Goal: Transaction & Acquisition: Register for event/course

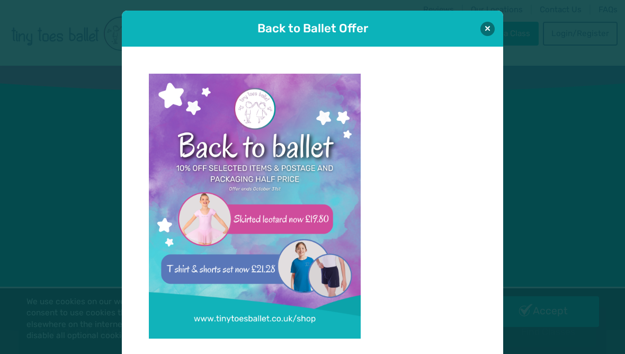
click at [492, 31] on button at bounding box center [488, 29] width 14 height 14
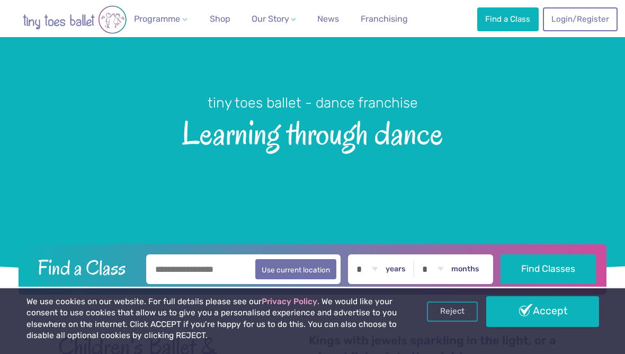
scroll to position [65, 0]
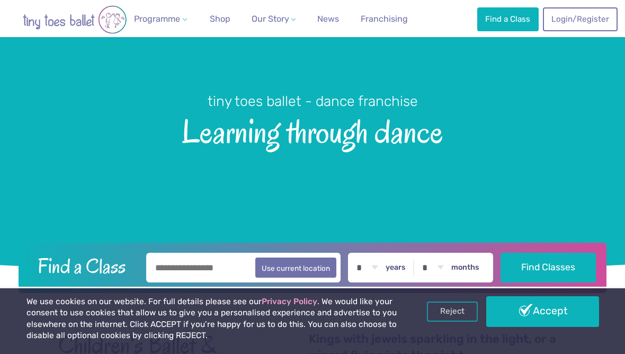
click at [456, 322] on link "Reject" at bounding box center [452, 311] width 51 height 20
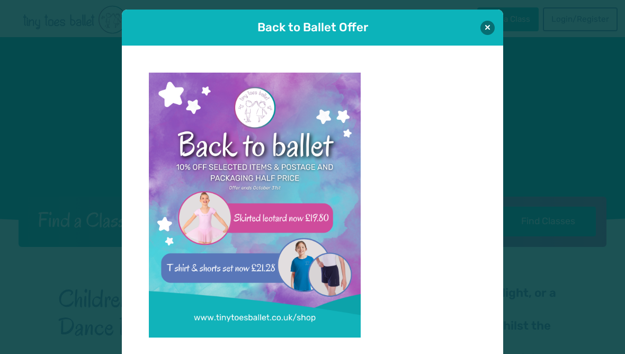
scroll to position [2, 0]
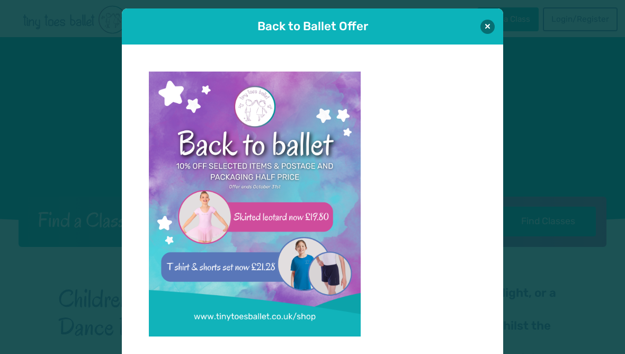
click at [488, 23] on button at bounding box center [488, 27] width 14 height 14
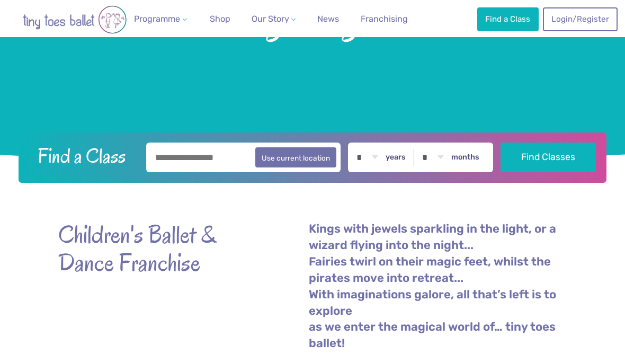
scroll to position [174, 0]
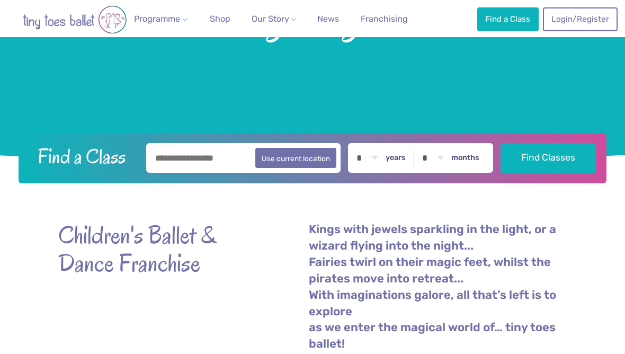
click at [191, 155] on input "text" at bounding box center [243, 158] width 194 height 30
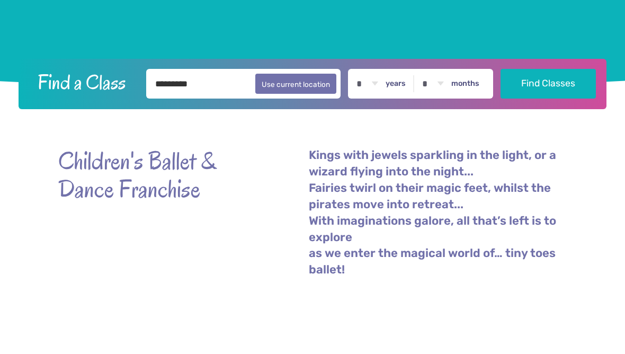
type input "*********"
click at [549, 144] on button "Find Classes" at bounding box center [548, 159] width 95 height 30
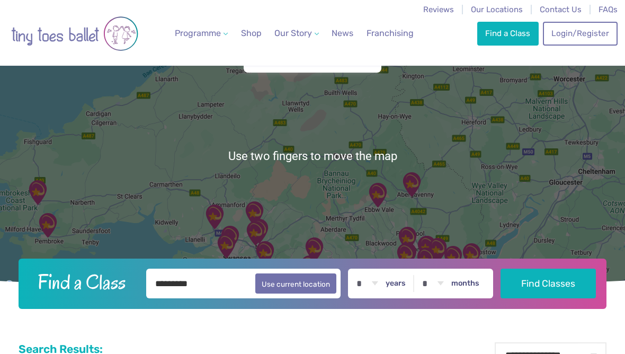
scroll to position [55, 0]
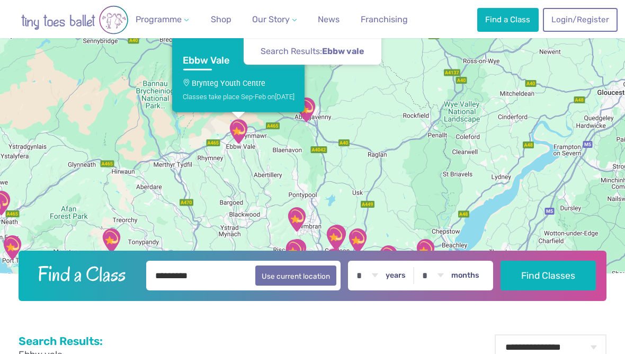
click at [242, 100] on div "Classes take place Sep-Feb [DATE]" at bounding box center [239, 96] width 112 height 8
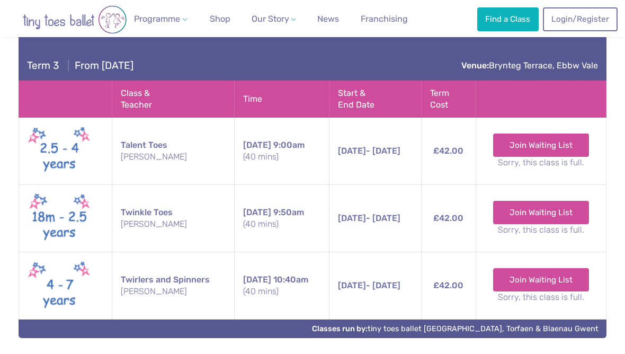
scroll to position [1677, 0]
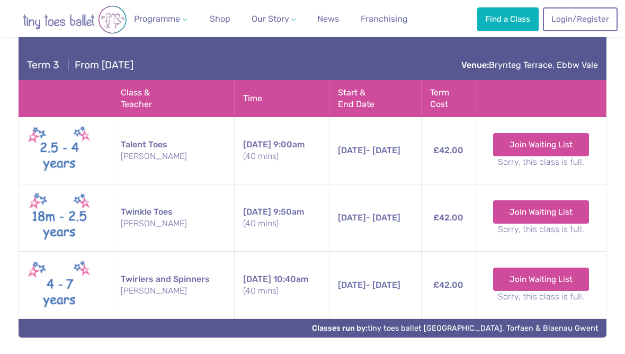
click at [555, 291] on link "Join Waiting List" at bounding box center [541, 279] width 96 height 23
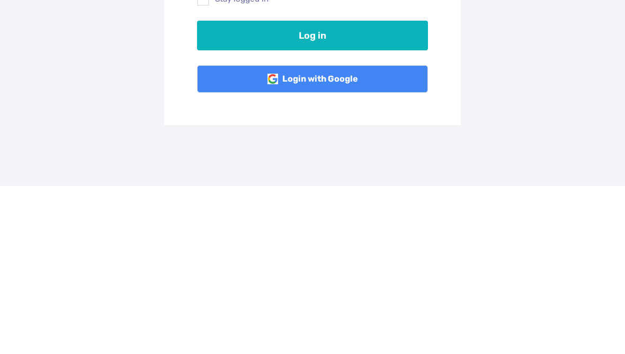
scroll to position [168, 0]
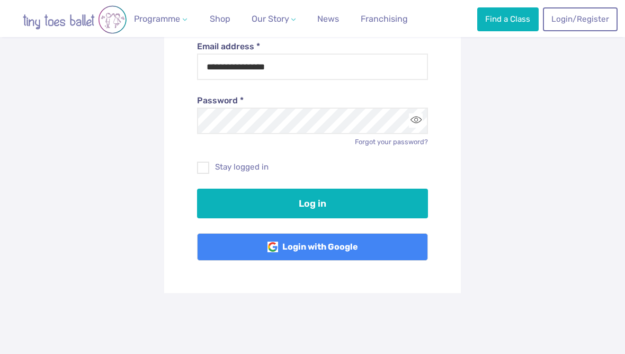
type input "**********"
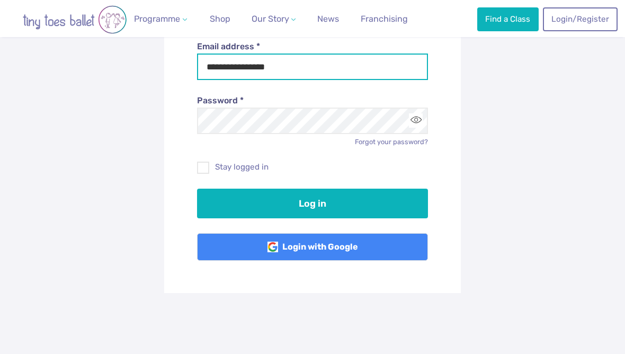
click at [313, 201] on button "Log in" at bounding box center [313, 204] width 232 height 30
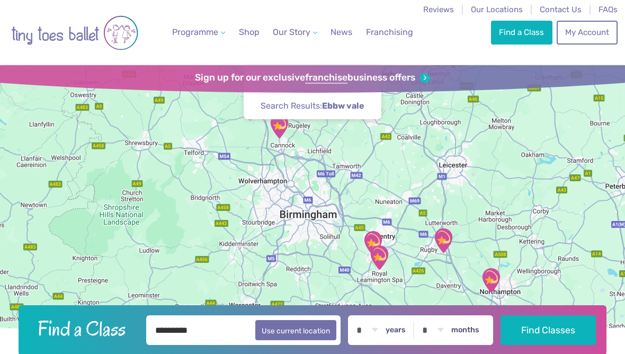
scroll to position [10, 0]
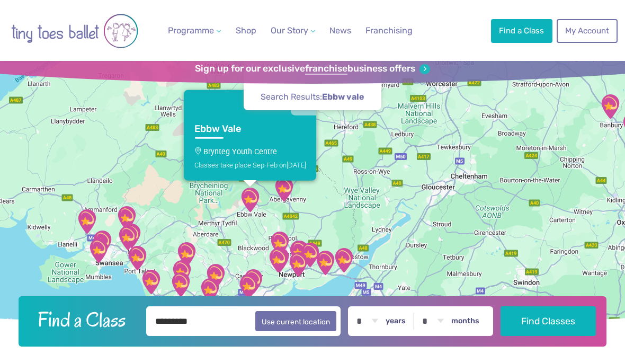
click at [244, 168] on div "Classes take place Sep-Feb [DATE]" at bounding box center [250, 165] width 112 height 8
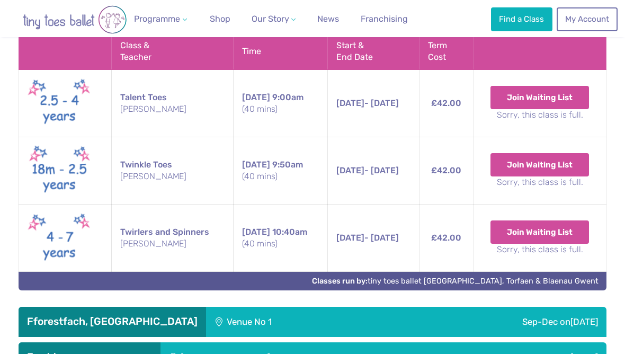
scroll to position [2150, 0]
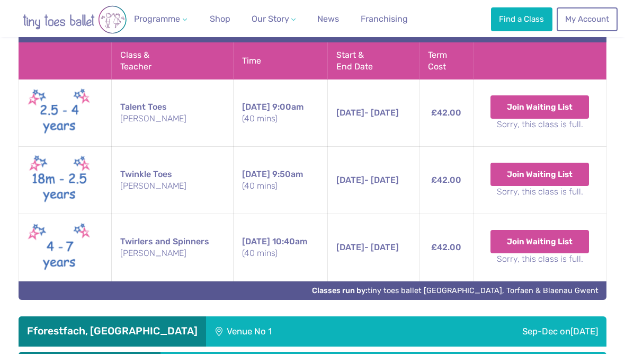
click at [549, 253] on button "Join Waiting List" at bounding box center [540, 241] width 99 height 23
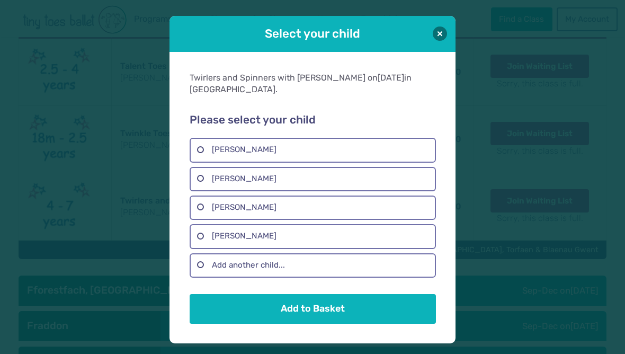
scroll to position [2191, 0]
click at [202, 162] on label "Hallie Powell" at bounding box center [313, 150] width 246 height 24
click at [202, 220] on label "Macie Powell" at bounding box center [313, 208] width 246 height 24
click at [203, 248] on label "Miya powell" at bounding box center [313, 236] width 246 height 24
click at [314, 324] on button "Add to Basket" at bounding box center [313, 309] width 246 height 30
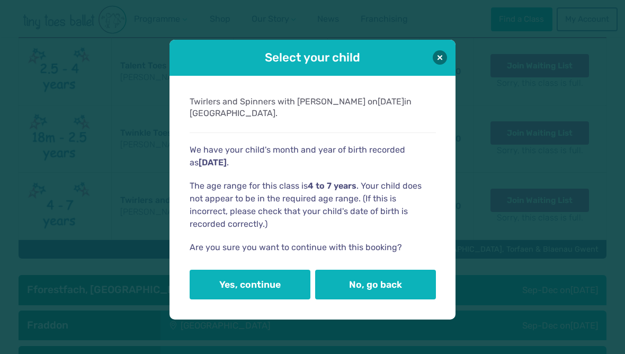
click at [372, 299] on button "No, go back" at bounding box center [375, 285] width 121 height 30
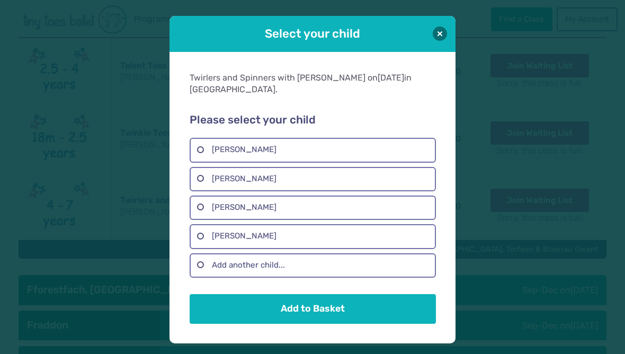
click at [203, 220] on label "Macie Powell" at bounding box center [313, 208] width 246 height 24
click at [320, 324] on button "Add to Basket" at bounding box center [313, 309] width 246 height 30
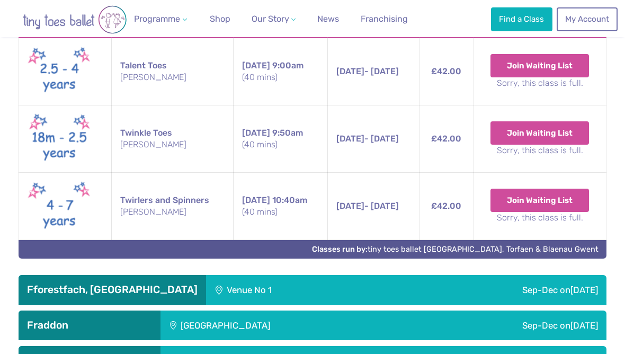
click at [541, 212] on button "Join Waiting List" at bounding box center [540, 200] width 99 height 23
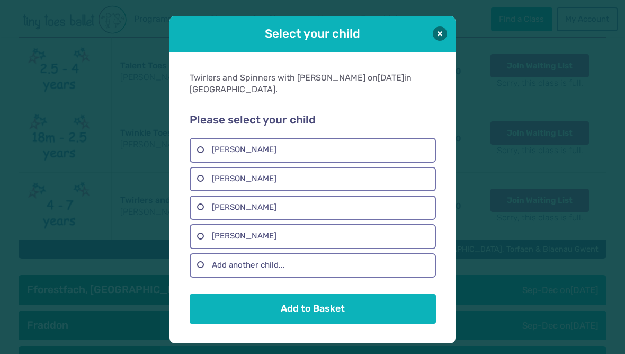
click at [202, 191] on label "Hallie Powell" at bounding box center [313, 179] width 246 height 24
click at [324, 324] on button "Add to Basket" at bounding box center [313, 309] width 246 height 30
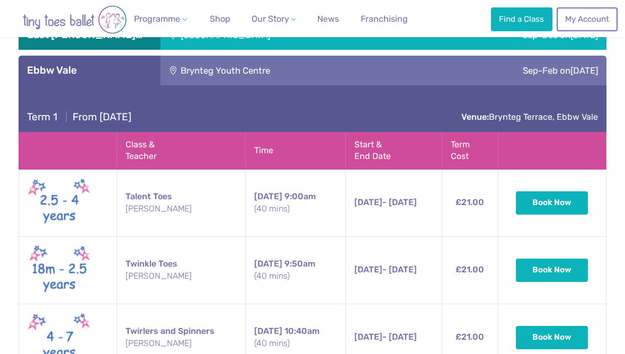
scroll to position [1774, 0]
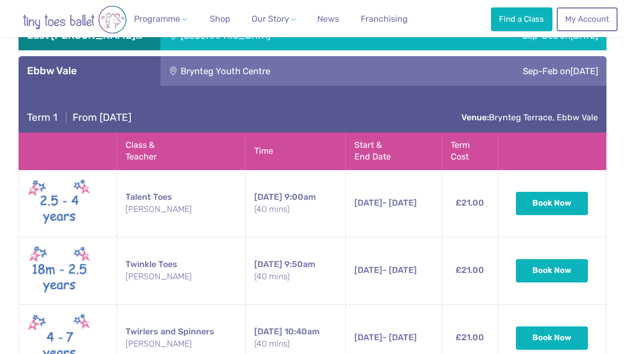
click at [207, 76] on span "Inclusive Dance Classes" at bounding box center [180, 74] width 86 height 10
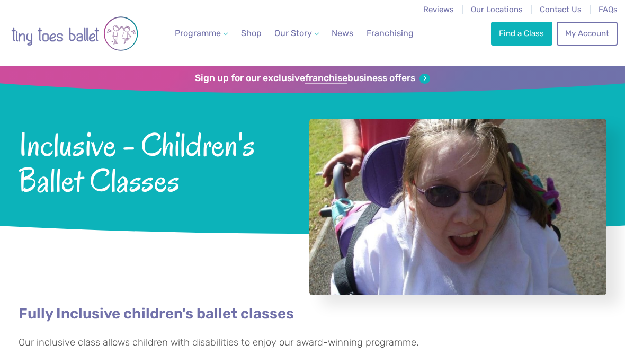
click at [242, 67] on link "Weekly Classes" at bounding box center [232, 64] width 99 height 20
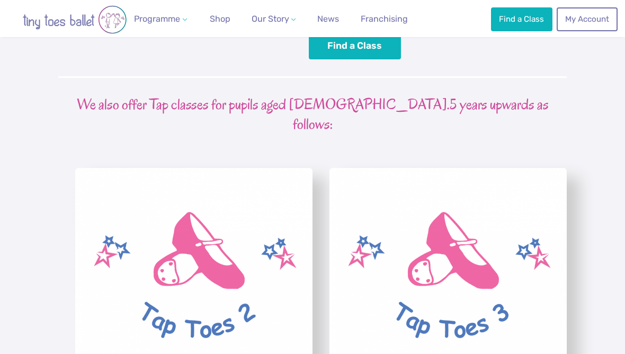
scroll to position [2680, 0]
click at [483, 255] on img "View full-size image" at bounding box center [448, 263] width 237 height 193
